Goal: Task Accomplishment & Management: Use online tool/utility

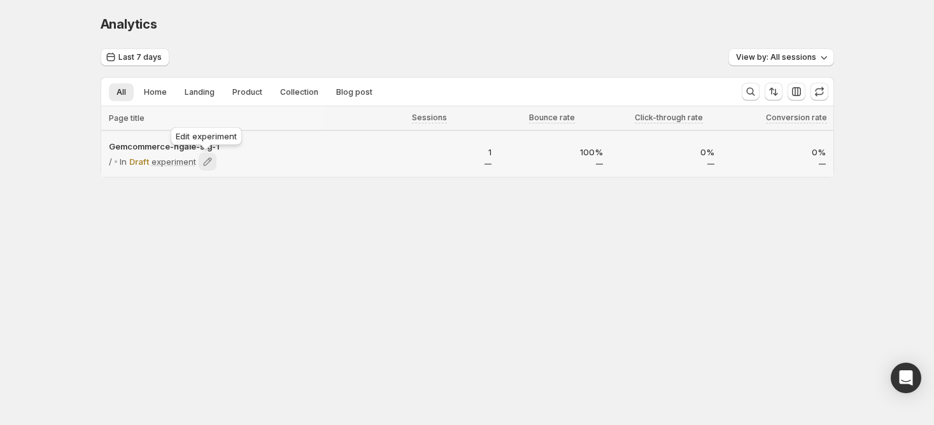
click at [210, 158] on icon at bounding box center [207, 162] width 8 height 8
click at [157, 101] on button "Home" at bounding box center [155, 92] width 38 height 18
click at [211, 90] on span "Landing" at bounding box center [200, 92] width 30 height 10
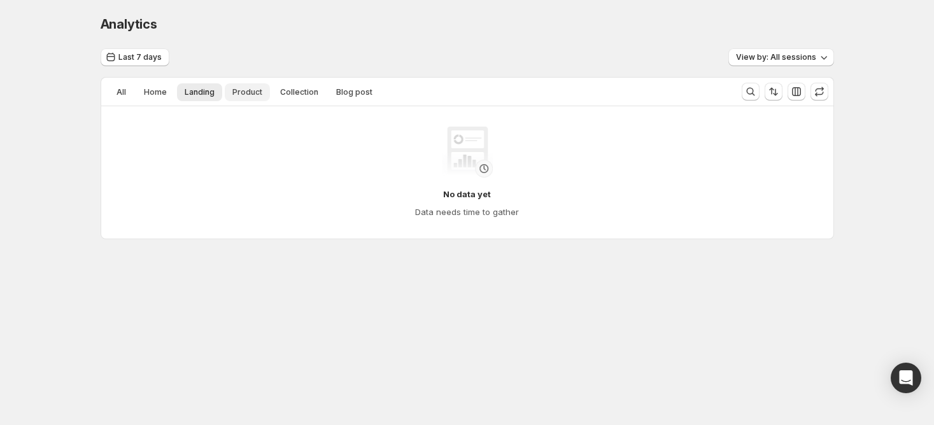
click at [247, 84] on button "Product" at bounding box center [247, 92] width 45 height 18
click at [290, 89] on span "Collection" at bounding box center [299, 92] width 38 height 10
click at [361, 91] on span "Blog post" at bounding box center [354, 92] width 36 height 10
click at [159, 89] on span "Home" at bounding box center [155, 92] width 23 height 10
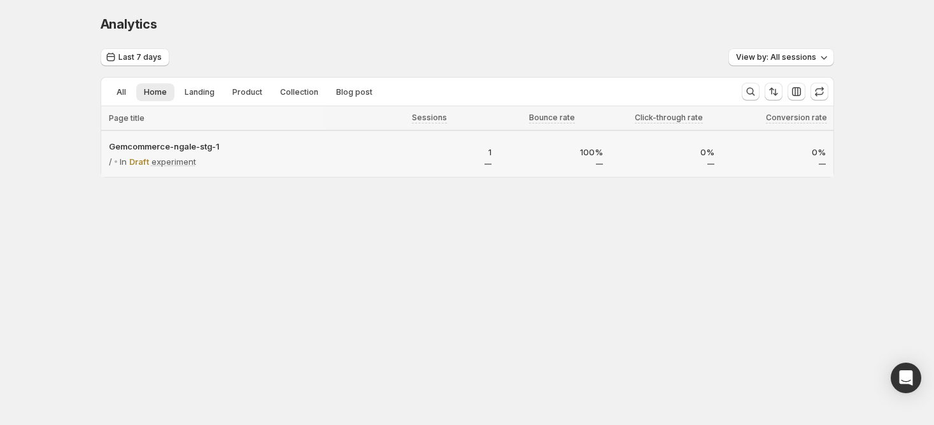
click at [818, 150] on p "0%" at bounding box center [778, 152] width 96 height 13
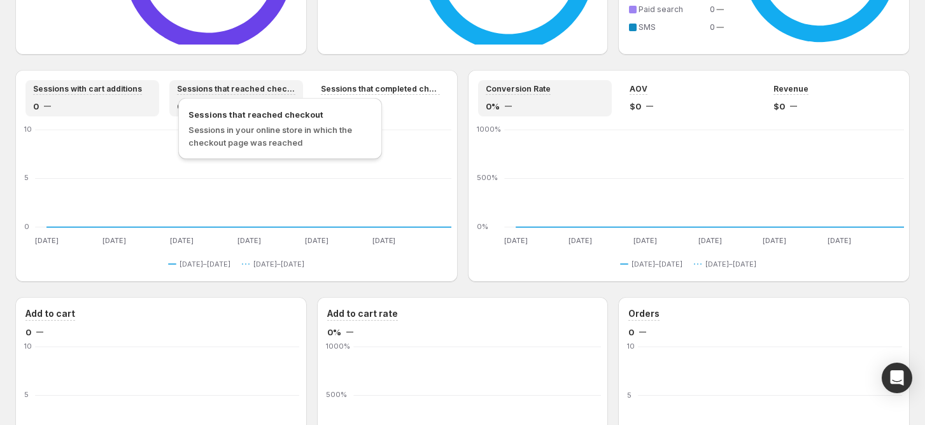
scroll to position [812, 0]
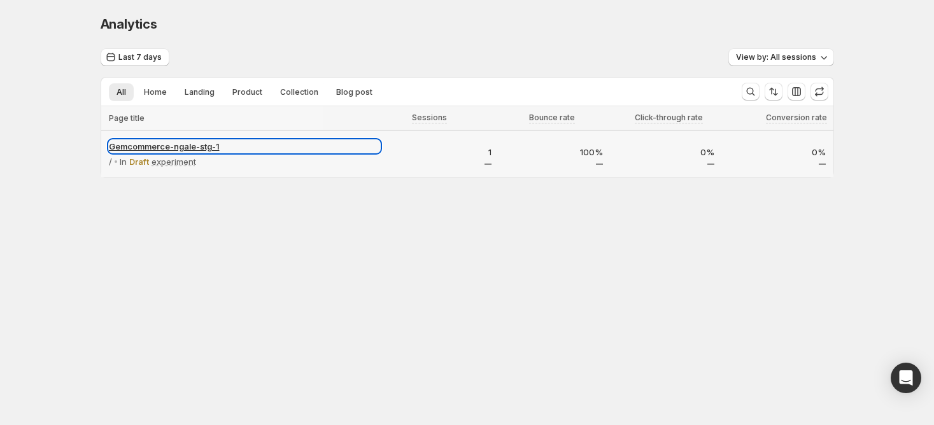
click at [211, 146] on p "Gemcommerce-ngale-stg-1" at bounding box center [244, 146] width 271 height 13
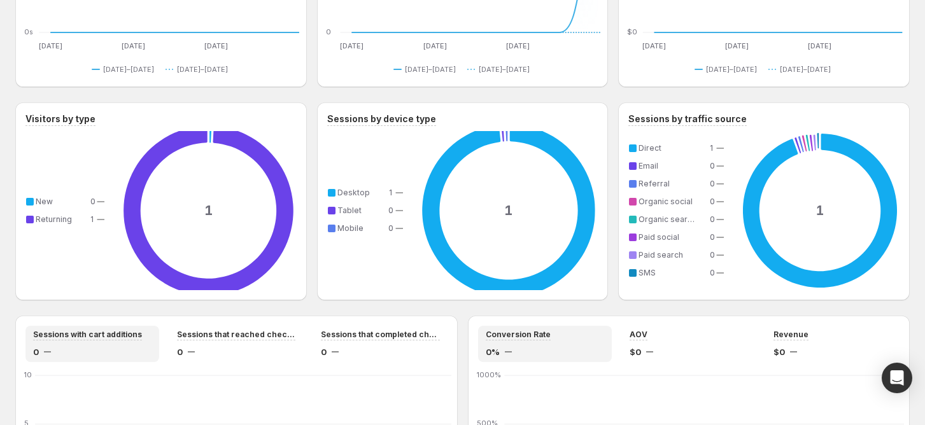
scroll to position [812, 0]
